Goal: Task Accomplishment & Management: Manage account settings

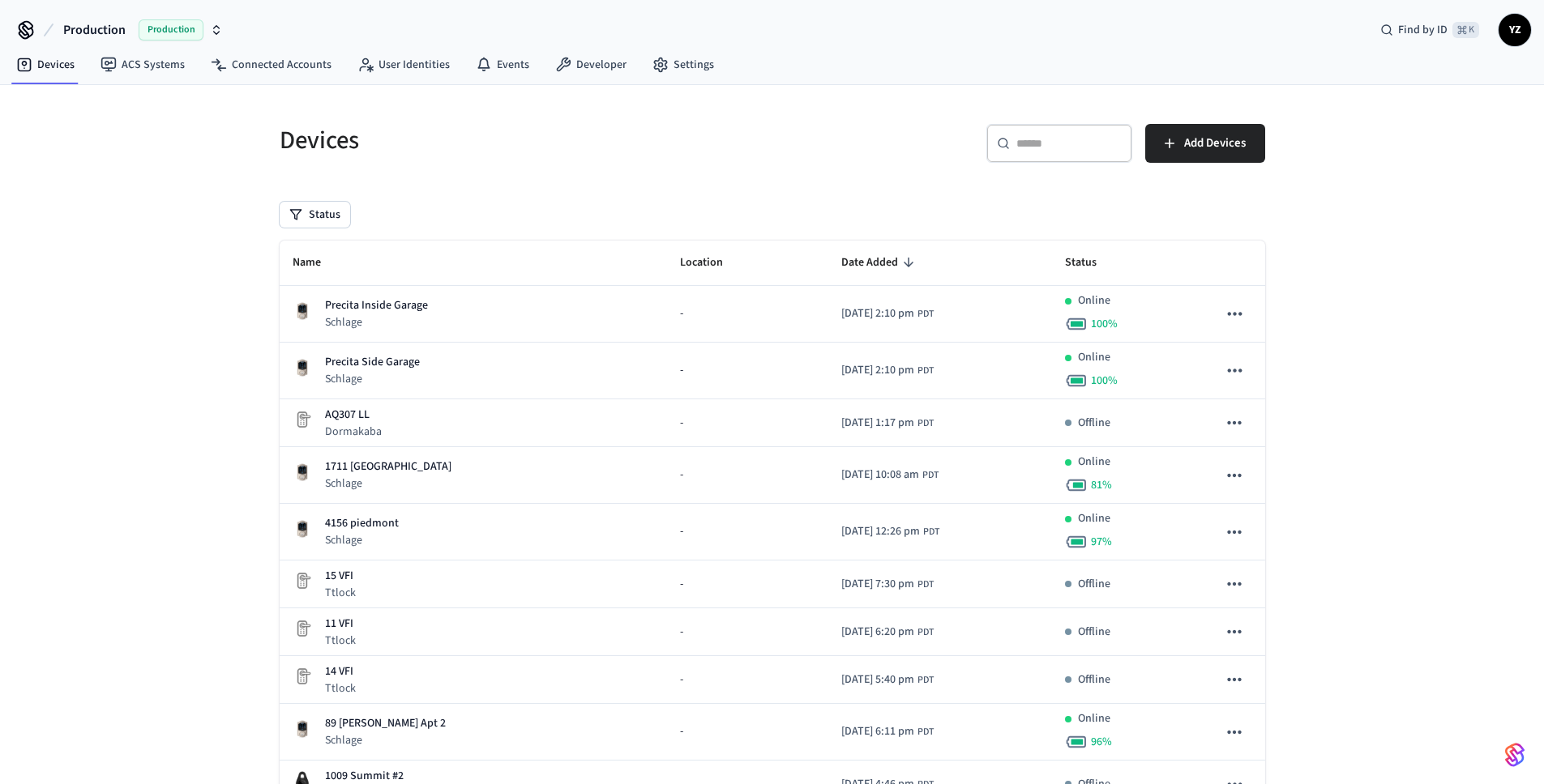
click at [1518, 35] on span "YZ" at bounding box center [1514, 29] width 29 height 29
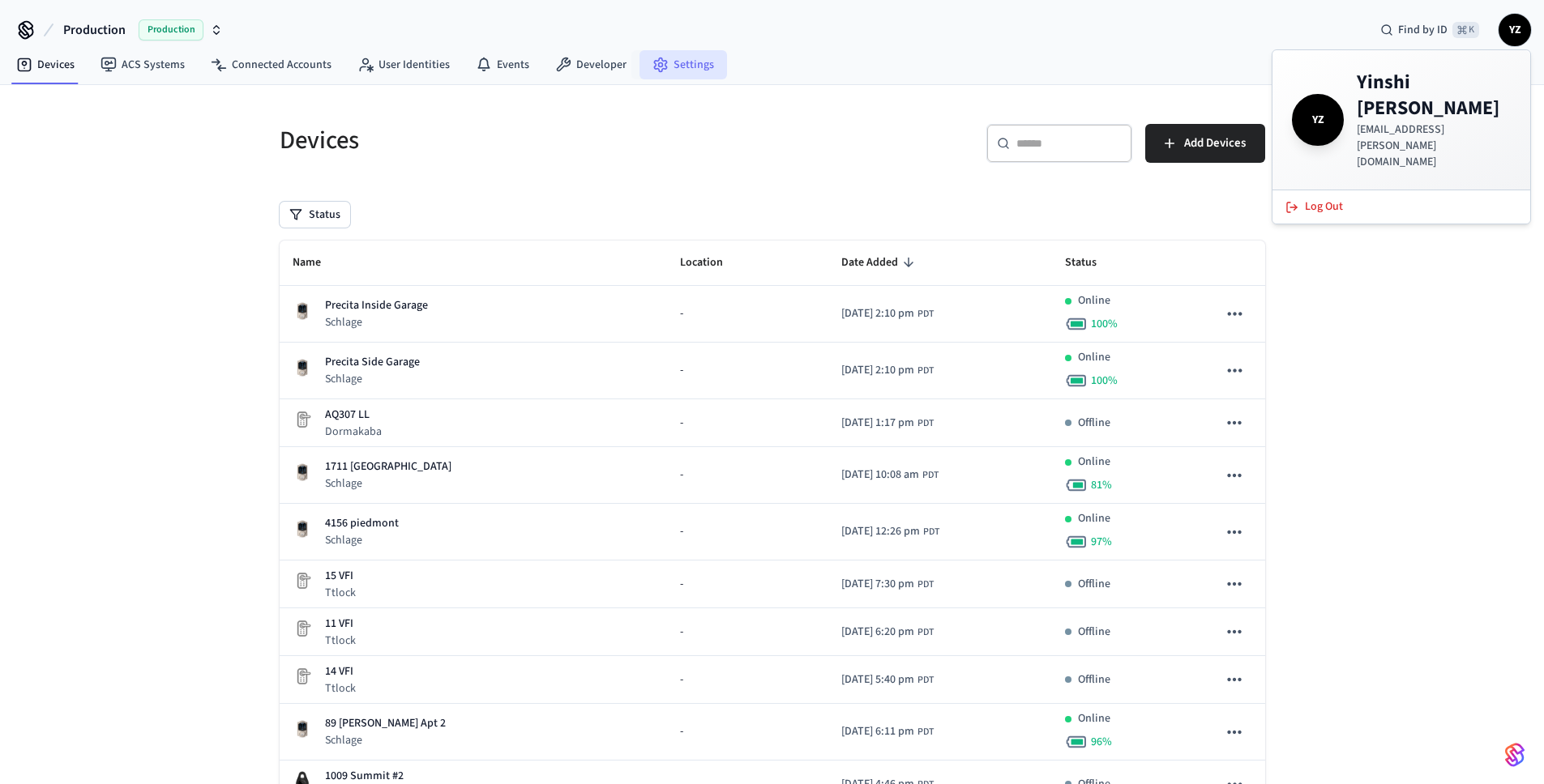
click at [662, 70] on link "Settings" at bounding box center [683, 64] width 87 height 29
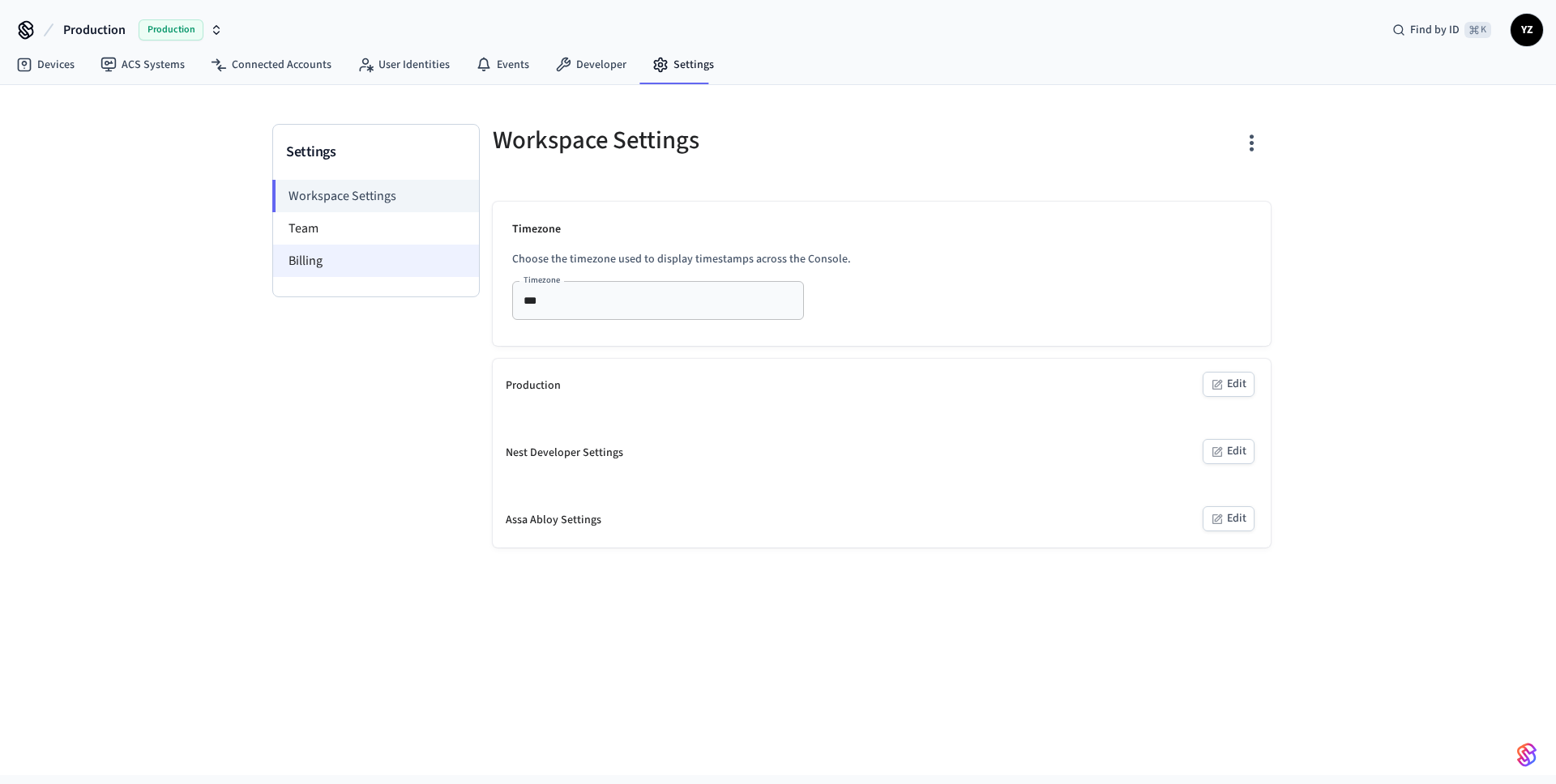
click at [383, 265] on li "Billing" at bounding box center [376, 261] width 206 height 33
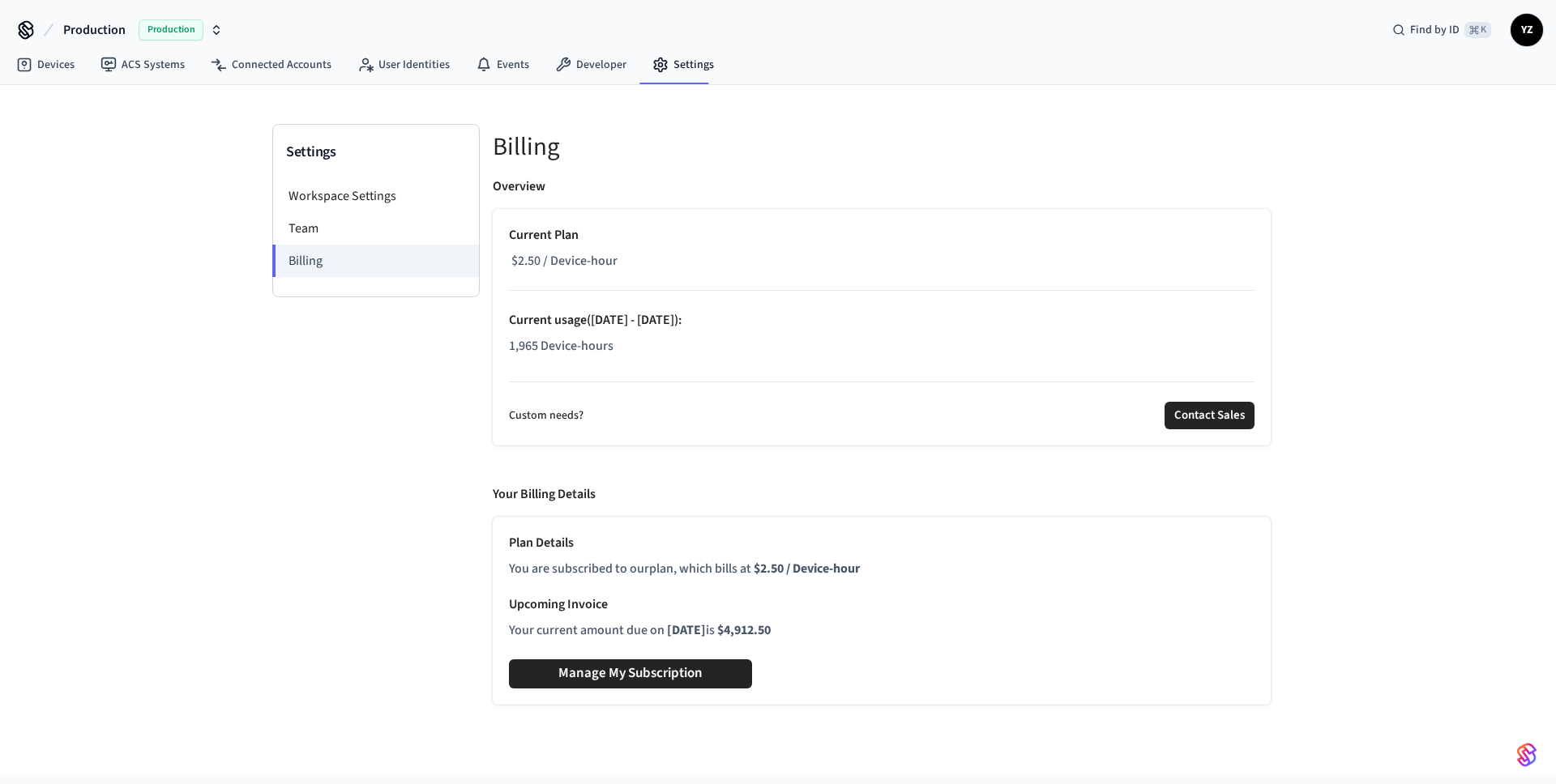
click at [569, 360] on div "Current Plan $2.50 / Device-hour Current usage ([DATE] - [DATE]) : 1,965 Device…" at bounding box center [882, 293] width 745 height 137
click at [559, 263] on span "$2.50 / Device-hour" at bounding box center [564, 261] width 106 height 19
click at [601, 672] on button "Manage My Subscription" at bounding box center [631, 674] width 243 height 29
